Goal: Check status: Check status

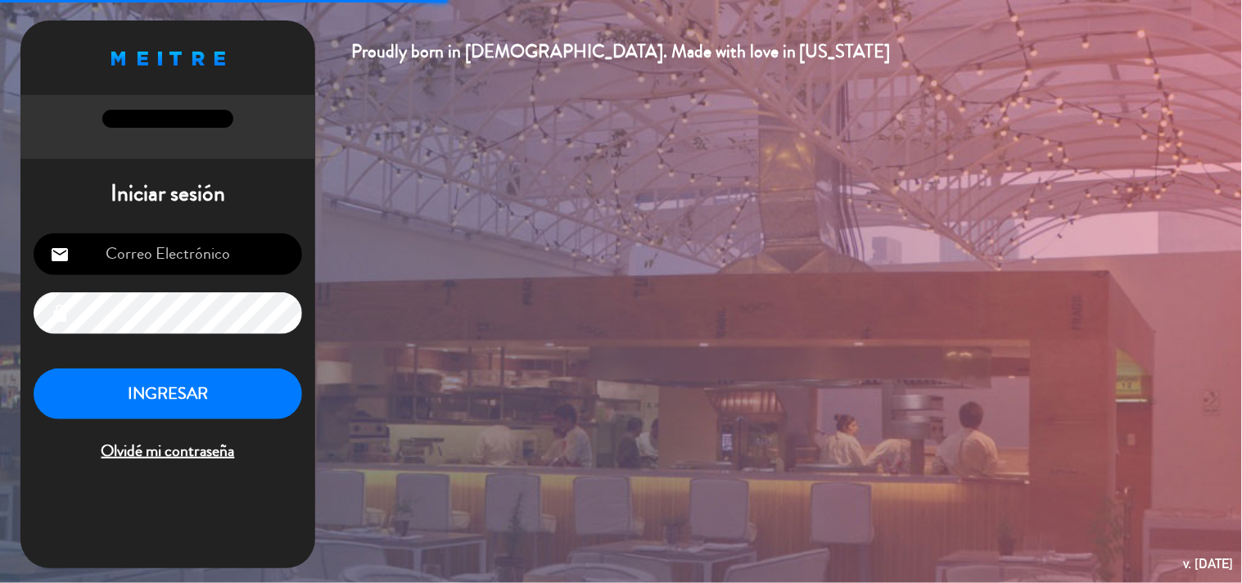
type input "[EMAIL_ADDRESS][DOMAIN_NAME]"
click at [219, 409] on button "INGRESAR" at bounding box center [168, 394] width 269 height 52
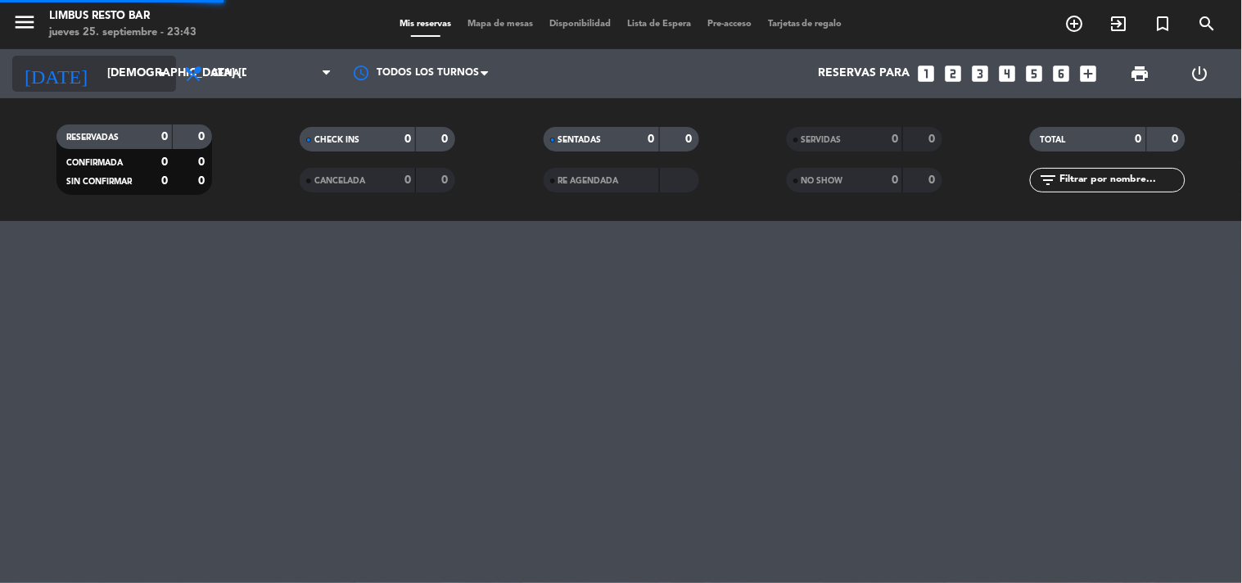
click at [149, 74] on input "[DEMOGRAPHIC_DATA] [DATE]" at bounding box center [177, 73] width 156 height 29
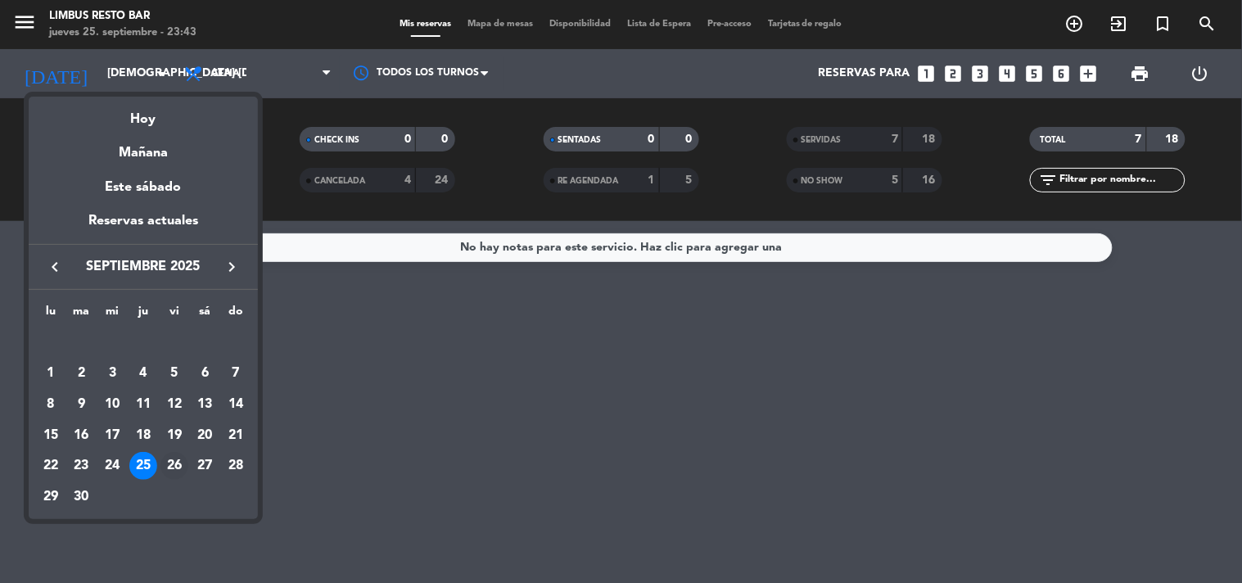
click at [169, 459] on div "26" at bounding box center [174, 466] width 28 height 28
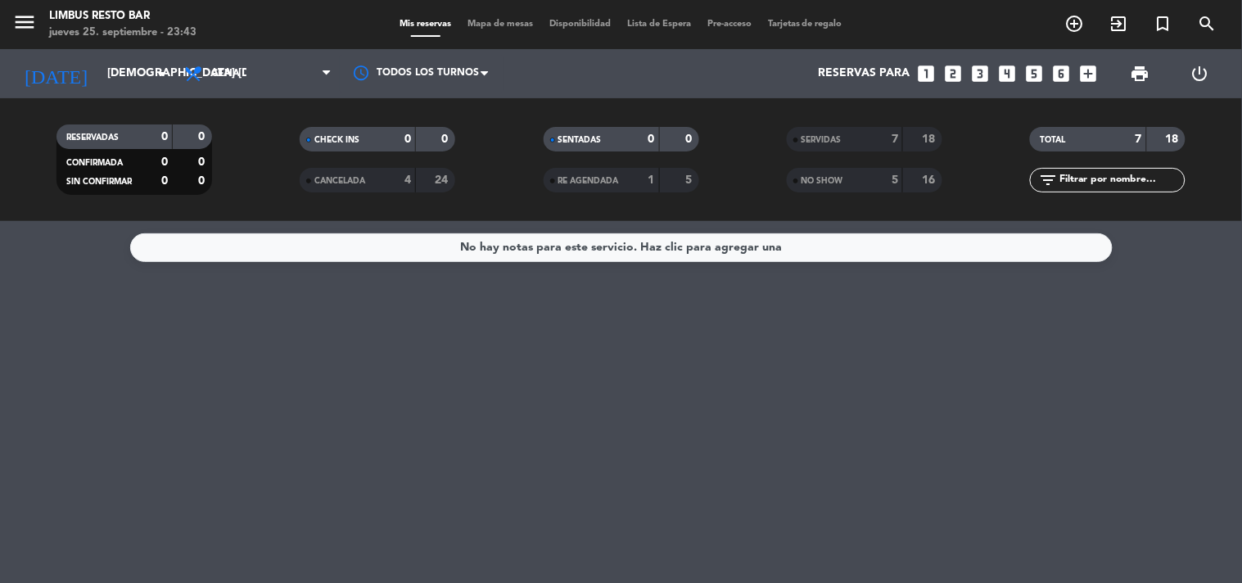
type input "vie. [DATE]"
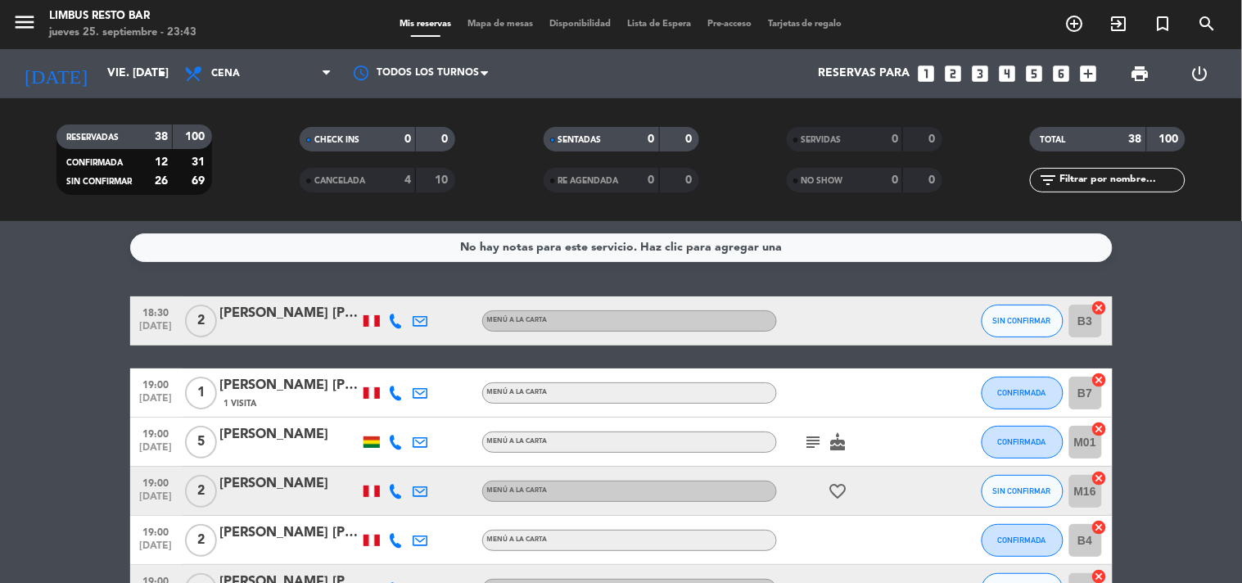
click at [184, 182] on div "69" at bounding box center [192, 181] width 31 height 19
click at [205, 144] on div "100" at bounding box center [192, 137] width 31 height 19
click at [308, 62] on span "Cena" at bounding box center [258, 74] width 164 height 36
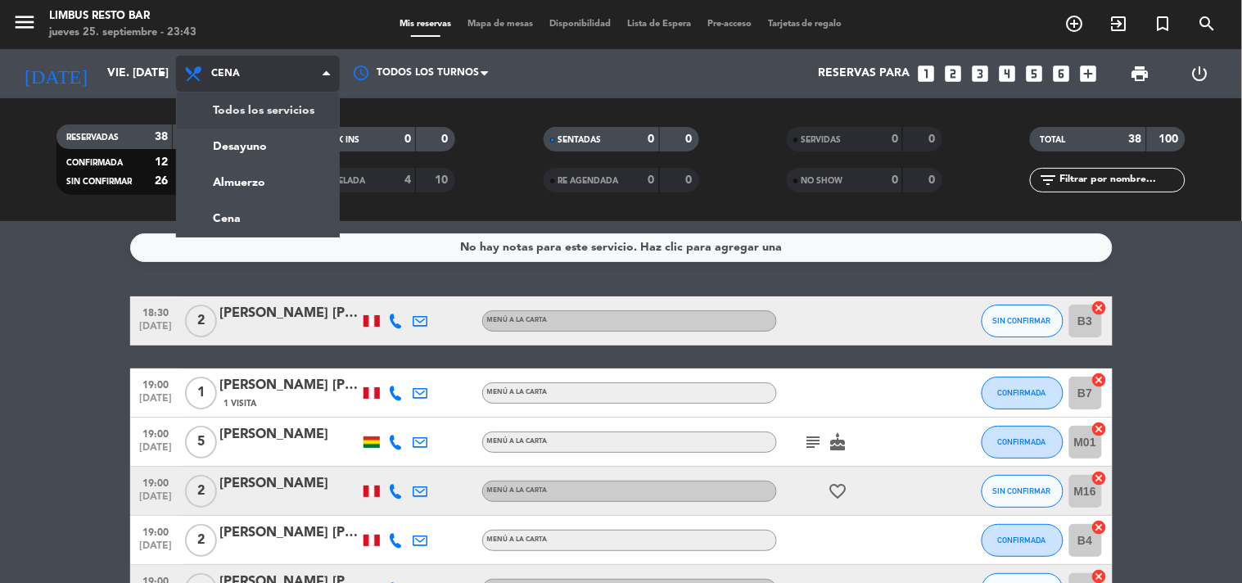
click at [297, 105] on div "menu Limbus Resto Bar jueves 25. septiembre - 23:43 Mis reservas Mapa de mesas …" at bounding box center [621, 110] width 1242 height 221
